Goal: Information Seeking & Learning: Find specific fact

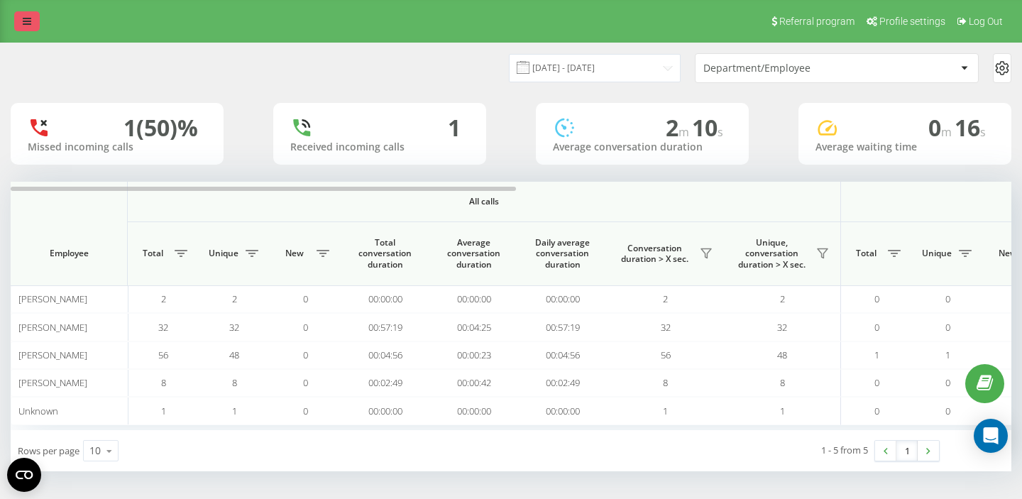
click at [30, 20] on icon at bounding box center [27, 21] width 9 height 10
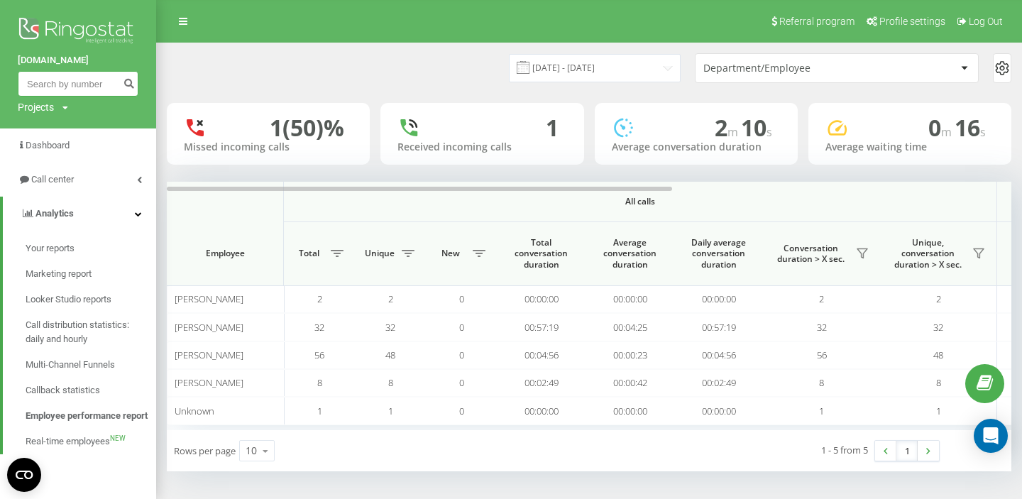
click at [54, 84] on input at bounding box center [78, 84] width 121 height 26
paste input "359889598482"
type input "359889598482"
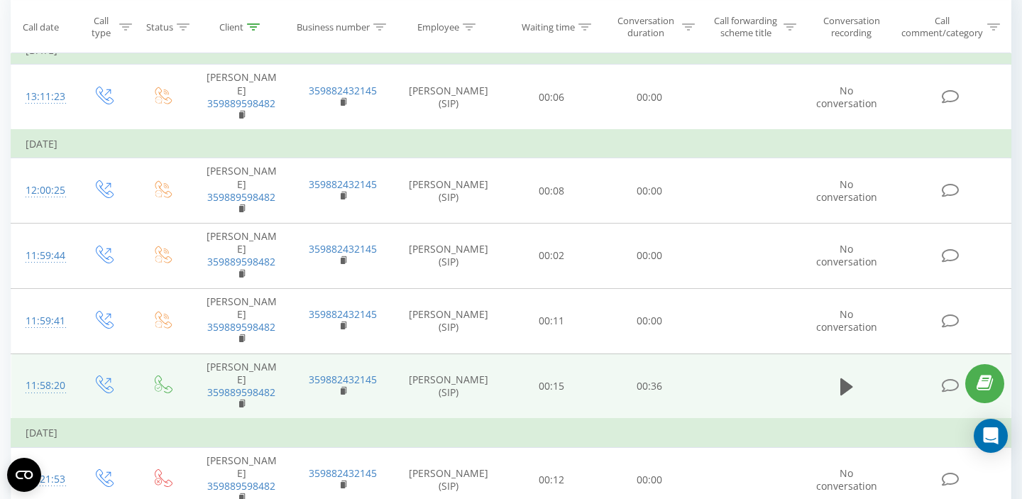
scroll to position [154, 0]
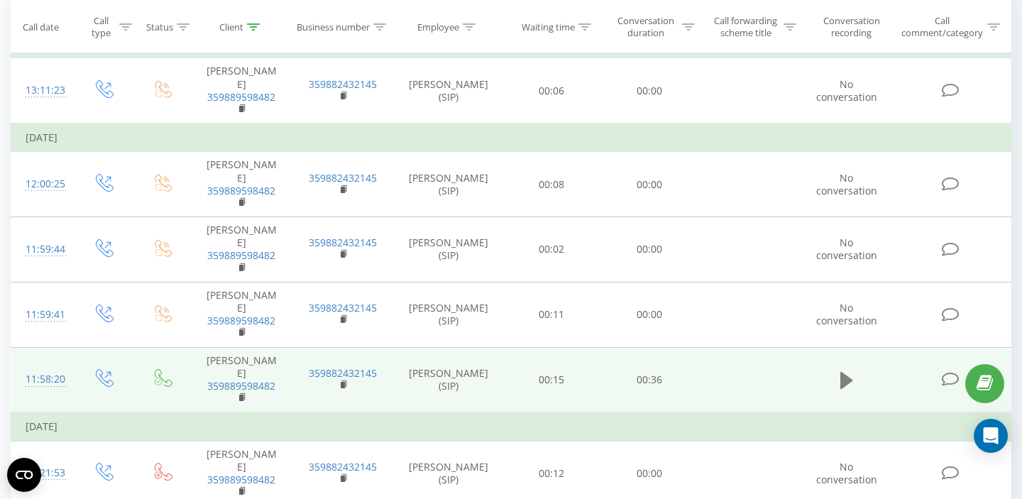
click at [842, 372] on icon at bounding box center [846, 380] width 13 height 17
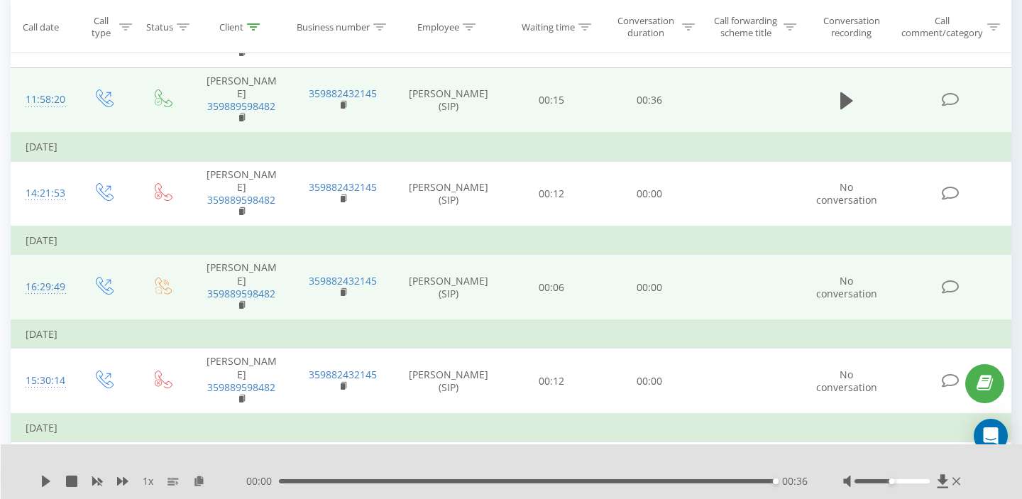
scroll to position [0, 0]
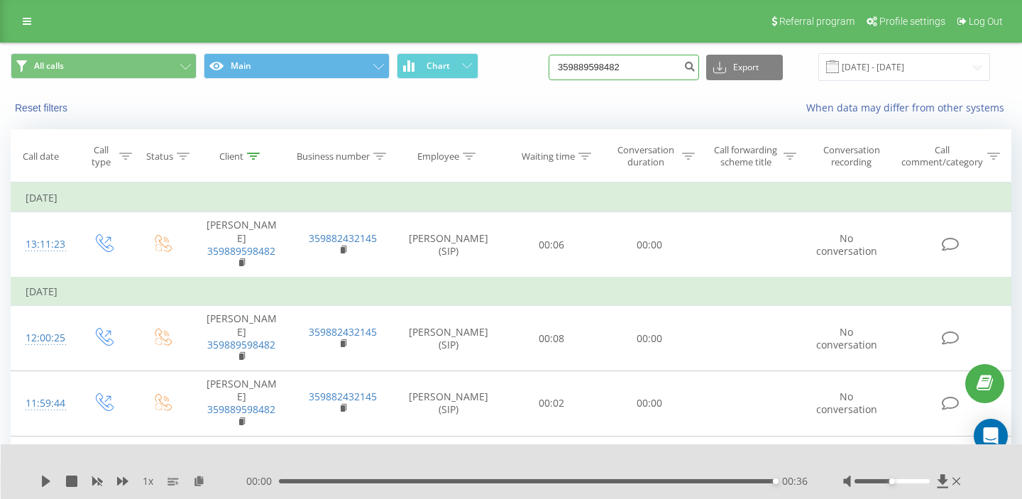
click at [659, 60] on input "359889598482" at bounding box center [623, 68] width 150 height 26
drag, startPoint x: 666, startPoint y: 70, endPoint x: 465, endPoint y: 71, distance: 200.8
click at [468, 71] on div "All calls Main Chart 359889598482 Export .csv .xls .xlsx 21.05.2025 - 21.08.2025" at bounding box center [511, 67] width 1000 height 28
paste input "77850824"
type input "359877850824"
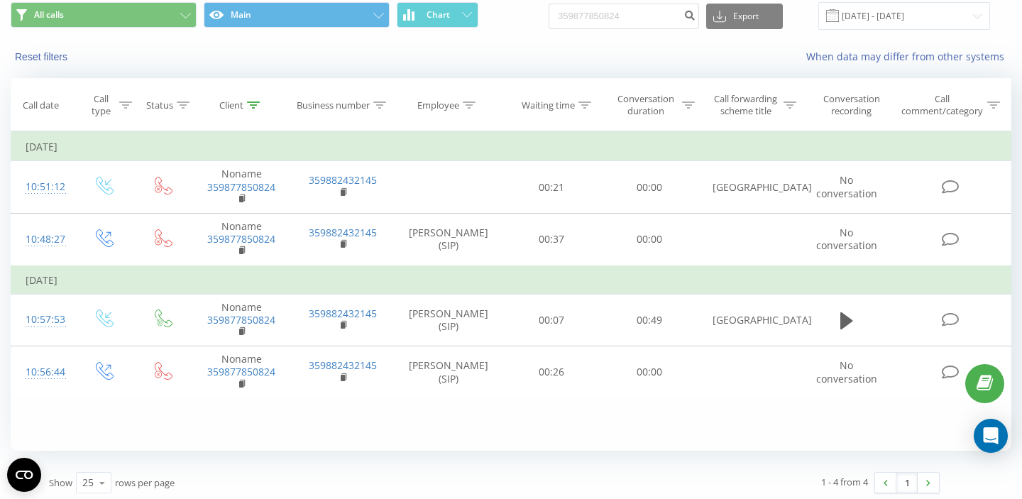
scroll to position [56, 0]
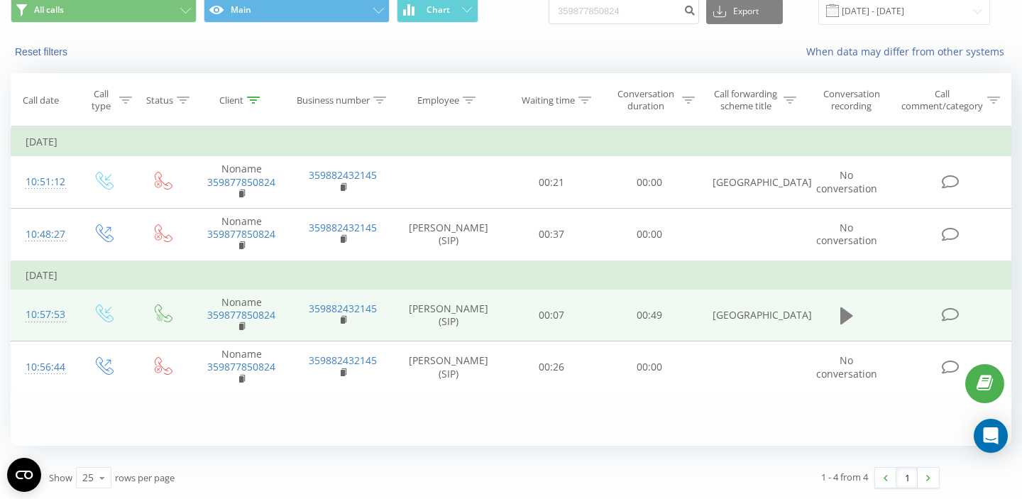
click at [846, 317] on icon at bounding box center [846, 315] width 13 height 17
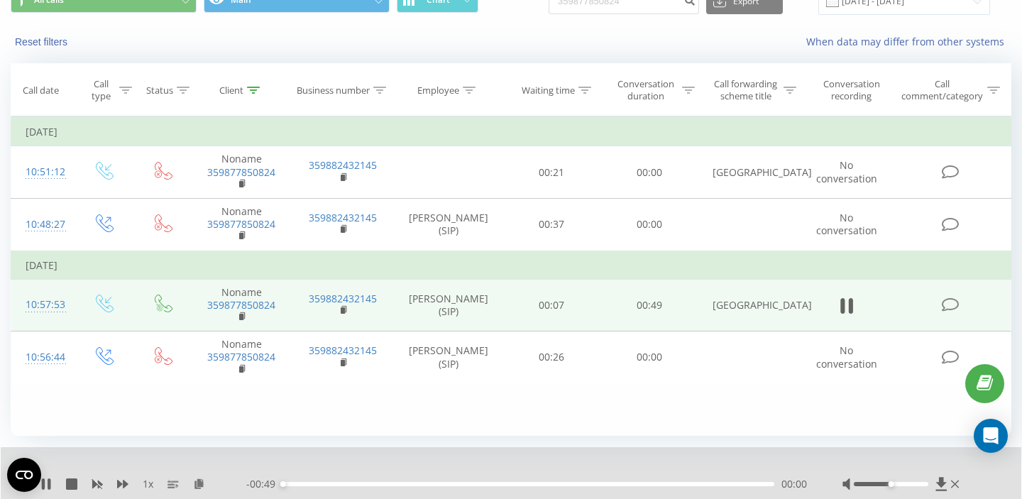
scroll to position [111, 0]
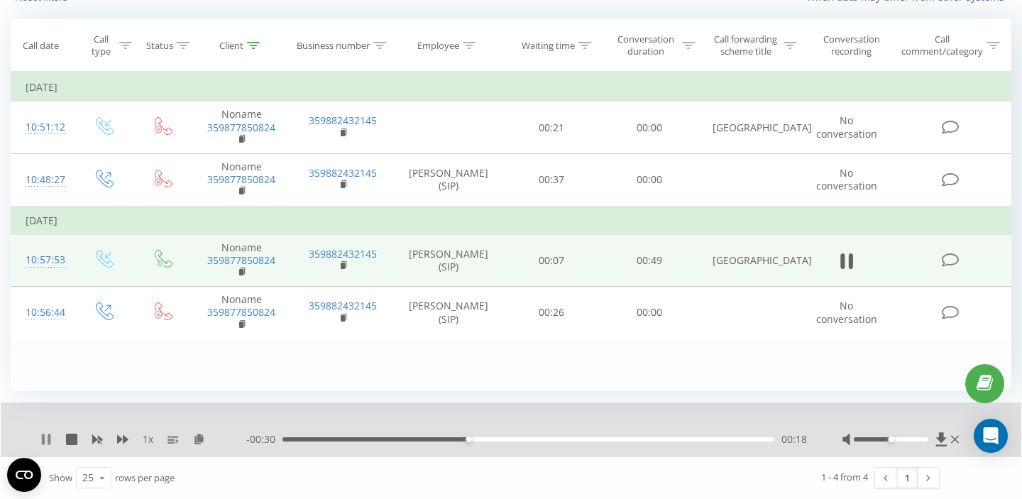
click at [48, 437] on icon at bounding box center [49, 439] width 3 height 11
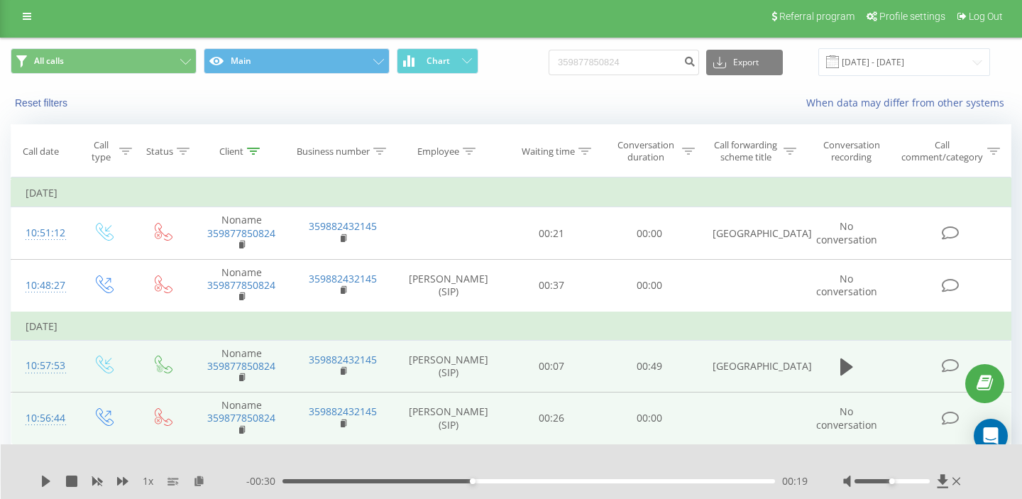
scroll to position [9, 0]
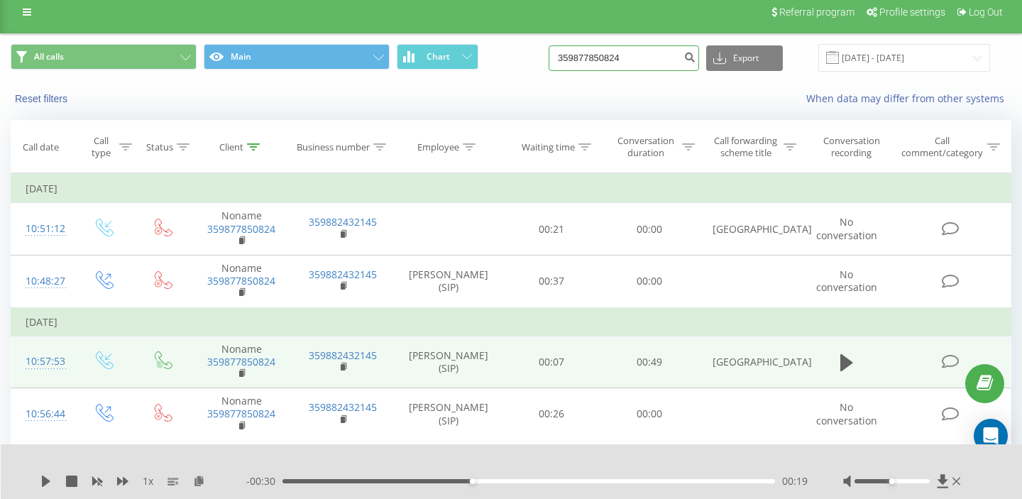
click at [674, 56] on input "359877850824" at bounding box center [623, 58] width 150 height 26
drag, startPoint x: 674, startPoint y: 56, endPoint x: 546, endPoint y: 56, distance: 128.4
click at [546, 56] on div "All calls Main Chart 359877850824 Export .csv .xls .xlsx 21.05.2025 - 21.08.2025" at bounding box center [511, 58] width 1000 height 28
paste input "359884897761"
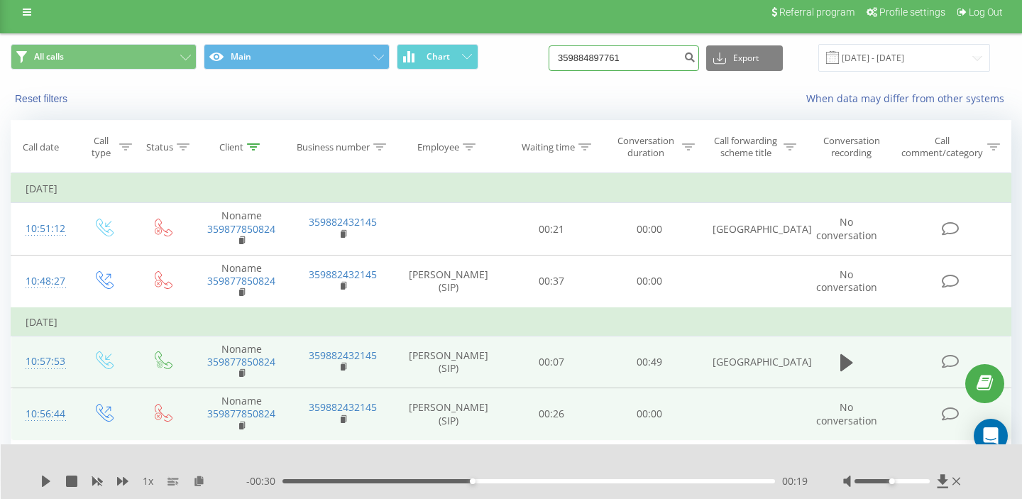
type input "359884897761"
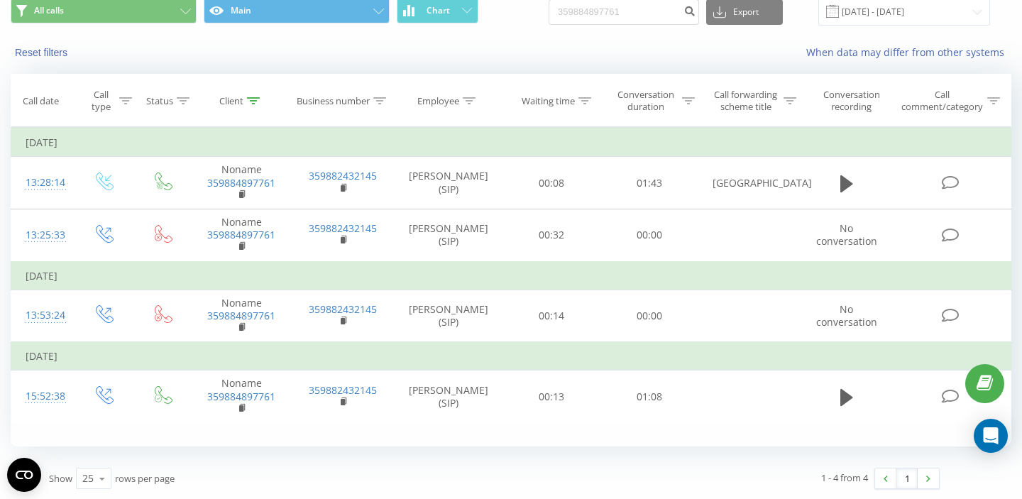
scroll to position [56, 0]
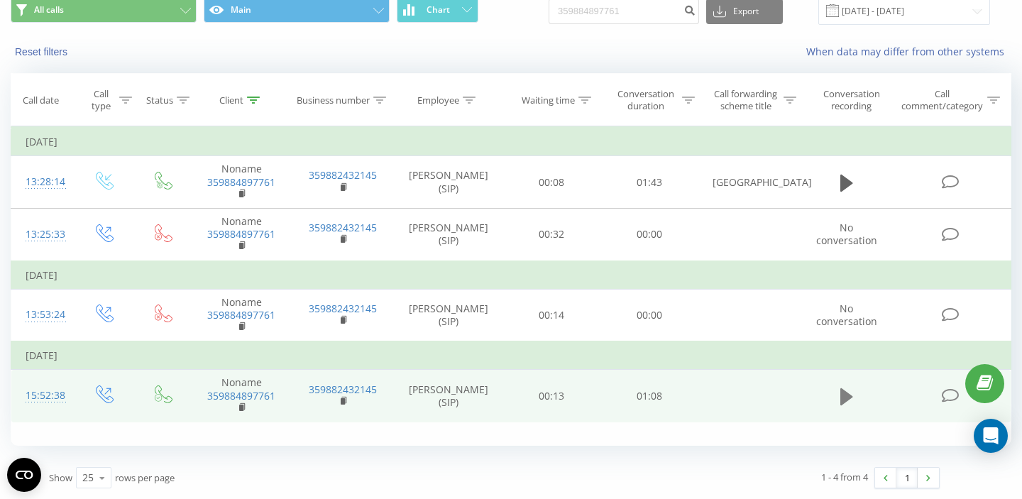
click at [840, 401] on icon at bounding box center [846, 395] width 13 height 17
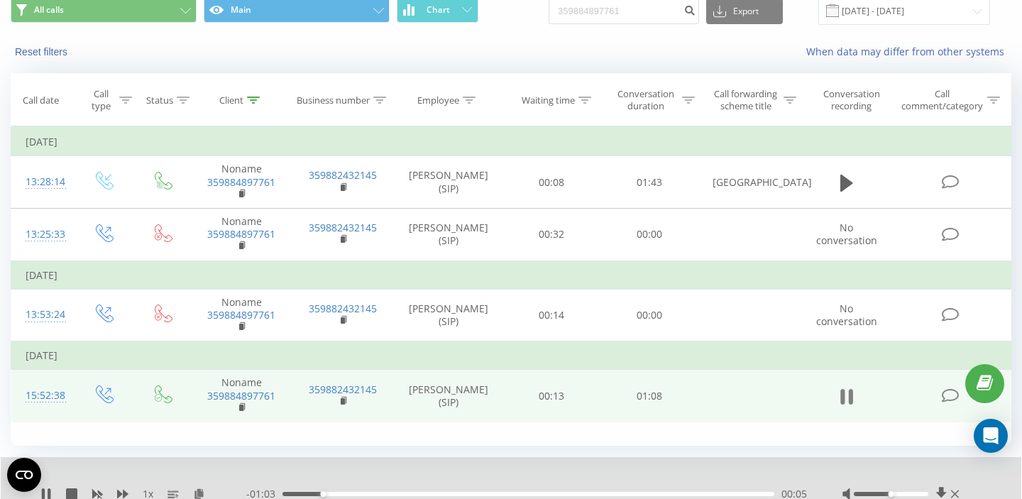
click at [851, 399] on icon at bounding box center [851, 397] width 4 height 16
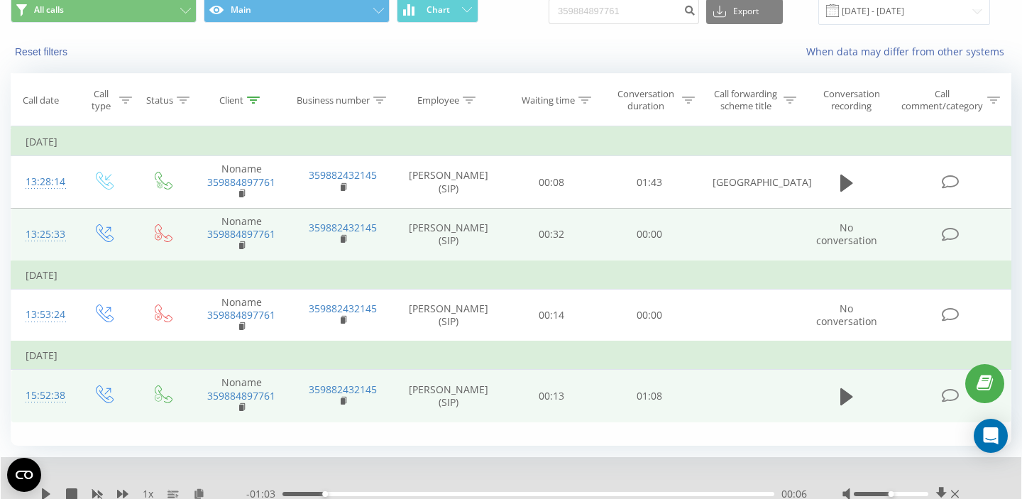
scroll to position [48, 0]
